Goal: Information Seeking & Learning: Find specific fact

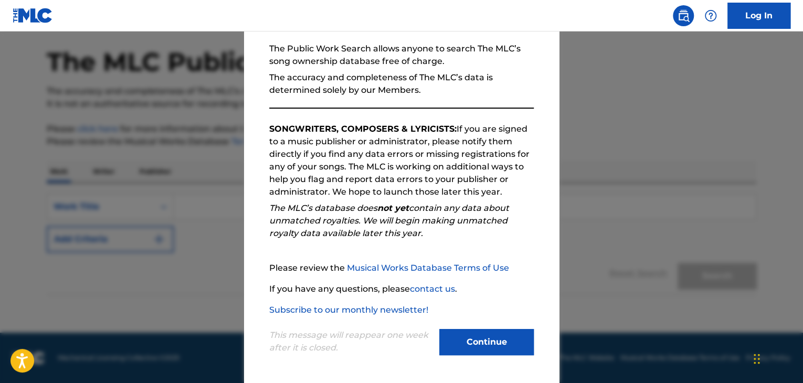
scroll to position [39, 0]
click at [498, 343] on button "Continue" at bounding box center [486, 342] width 94 height 26
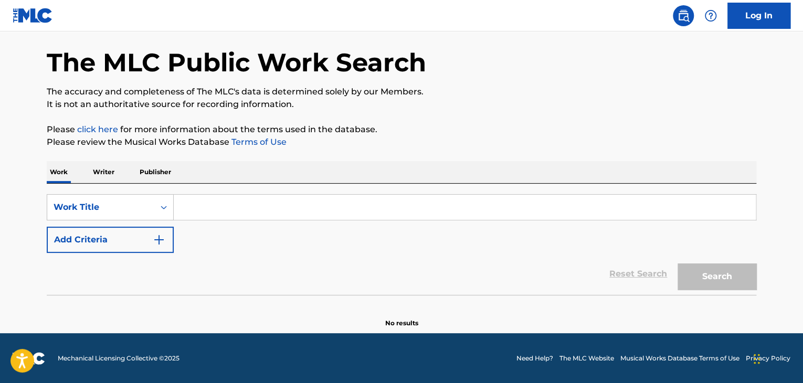
click at [109, 168] on p "Writer" at bounding box center [104, 172] width 28 height 22
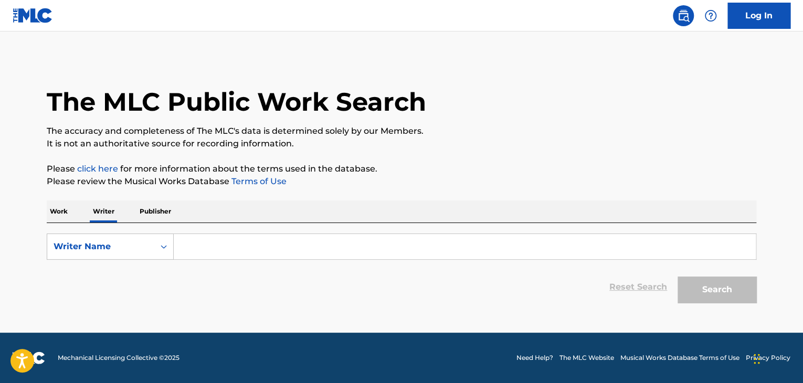
click at [237, 257] on input "Search Form" at bounding box center [465, 246] width 582 height 25
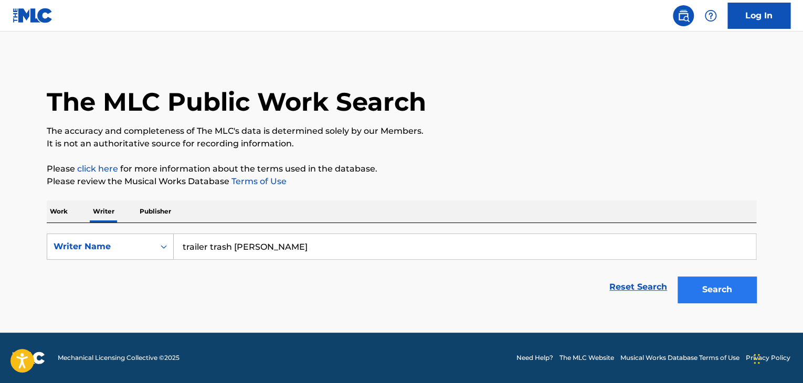
type input "trailer trash [PERSON_NAME]"
click at [731, 286] on button "Search" at bounding box center [717, 290] width 79 height 26
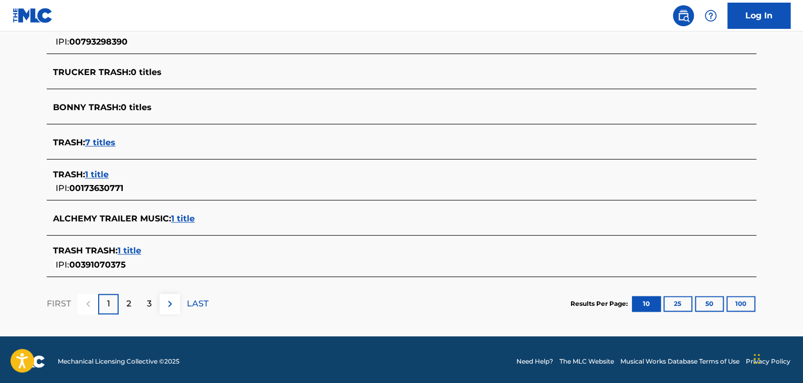
scroll to position [420, 0]
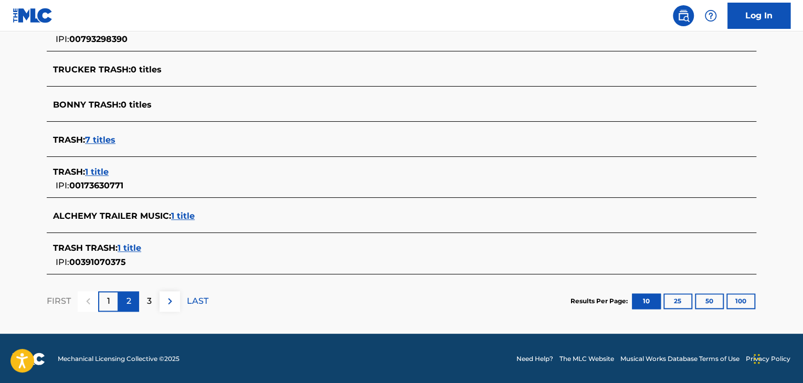
click at [131, 298] on div "2" at bounding box center [129, 301] width 20 height 20
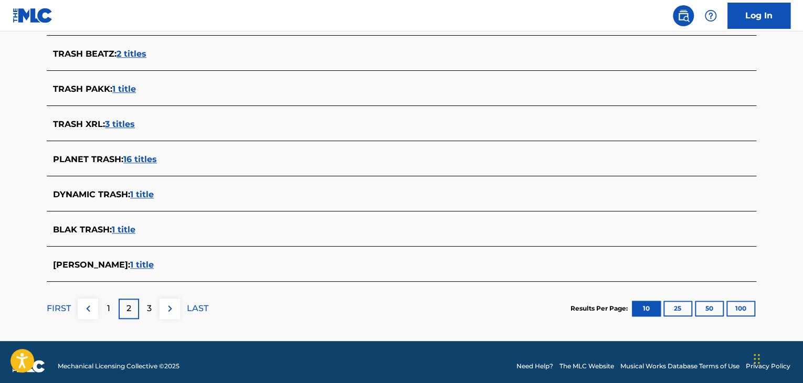
scroll to position [409, 0]
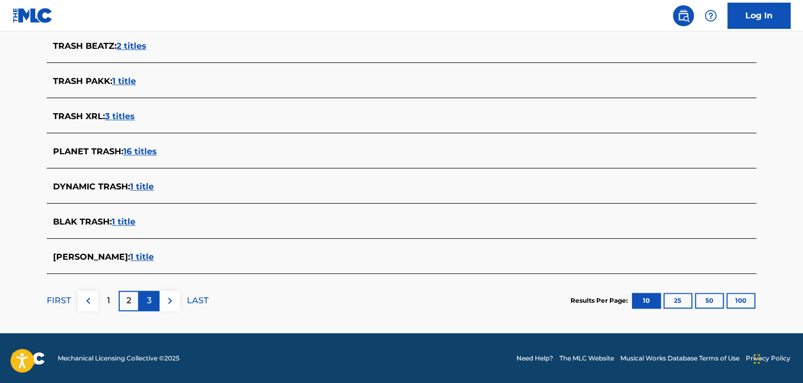
click at [147, 297] on p "3" at bounding box center [149, 300] width 5 height 13
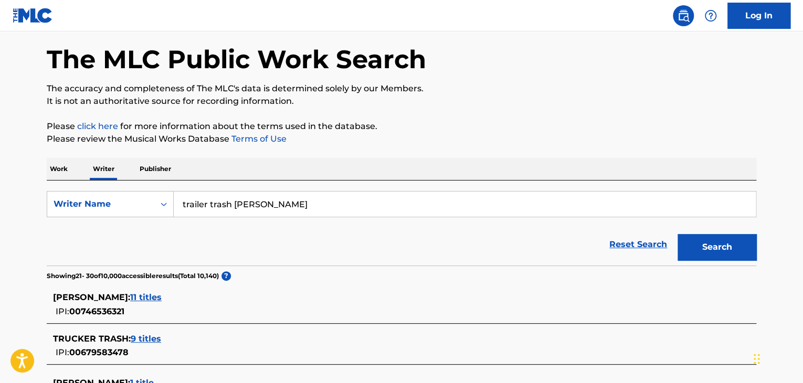
scroll to position [41, 0]
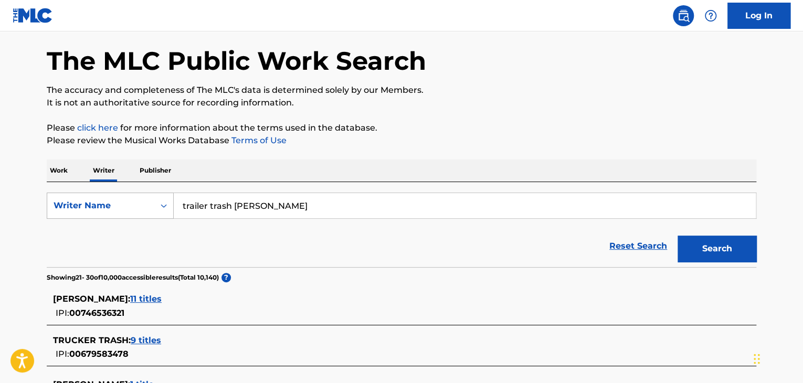
click at [157, 209] on div "Search Form" at bounding box center [163, 205] width 19 height 19
click at [70, 166] on p "Work" at bounding box center [59, 171] width 24 height 22
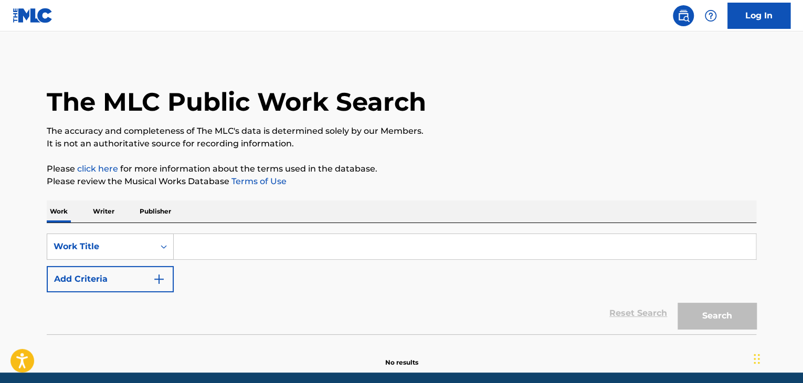
click at [216, 249] on input "Search Form" at bounding box center [465, 246] width 582 height 25
type input "trailer trash [PERSON_NAME]"
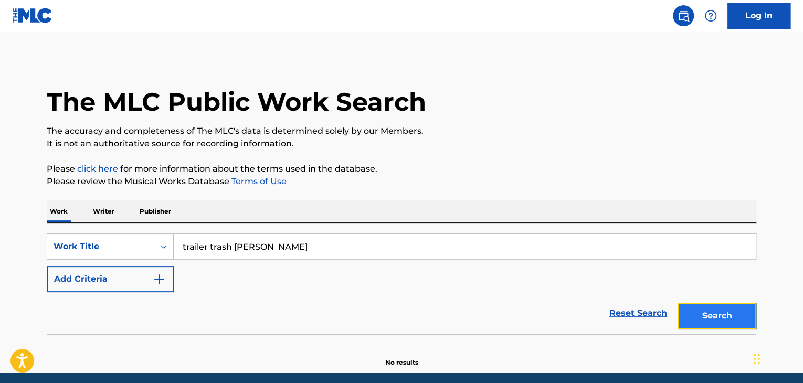
click at [748, 321] on button "Search" at bounding box center [717, 316] width 79 height 26
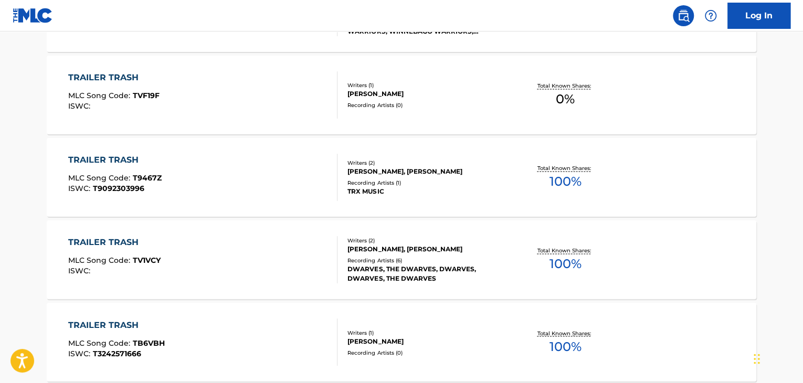
scroll to position [902, 0]
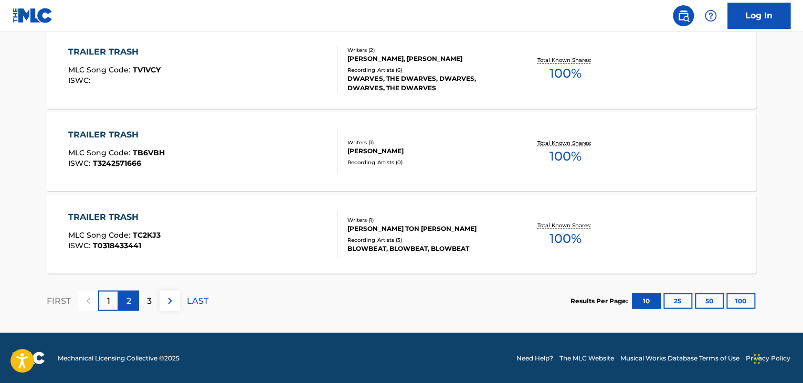
click at [126, 298] on p "2" at bounding box center [128, 300] width 5 height 13
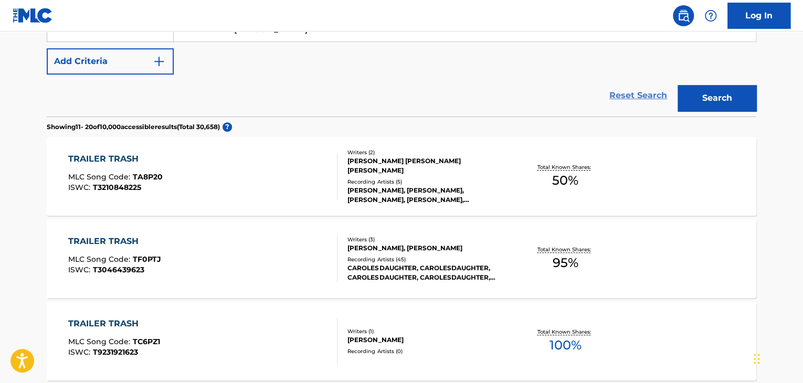
scroll to position [0, 0]
